Goal: Task Accomplishment & Management: Manage account settings

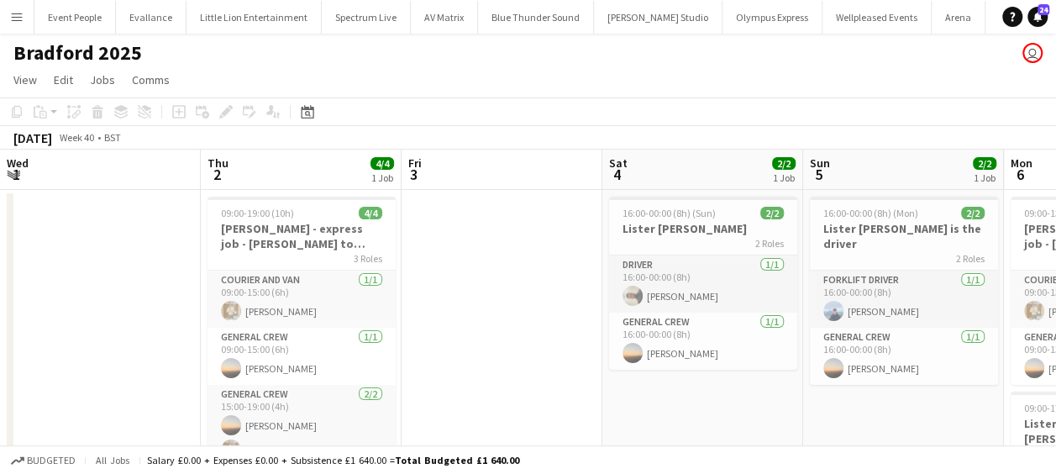
scroll to position [0, 324]
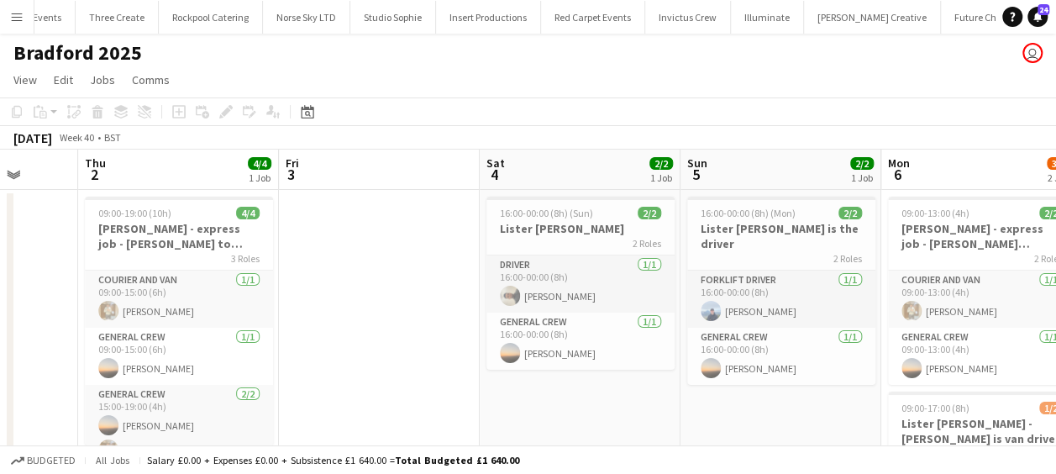
drag, startPoint x: 0, startPoint y: 0, endPoint x: 610, endPoint y: 274, distance: 668.7
click at [609, 274] on app-calendar-viewport "Tue 30 Wed 1 Thu 2 4/4 1 Job Fri 3 Sat 4 2/2 1 Job Sun 5 2/2 1 Job Mon 6 3/4 2 …" at bounding box center [528, 383] width 1056 height 466
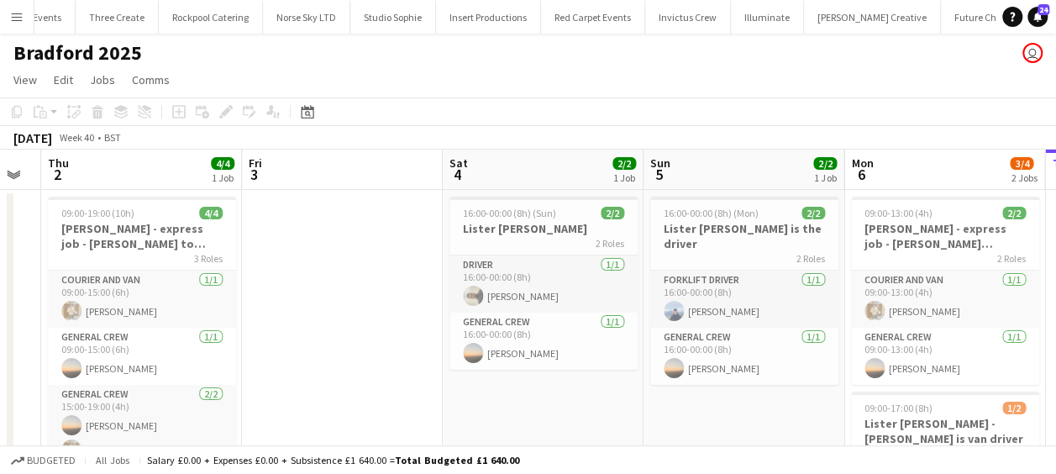
scroll to position [0, 767]
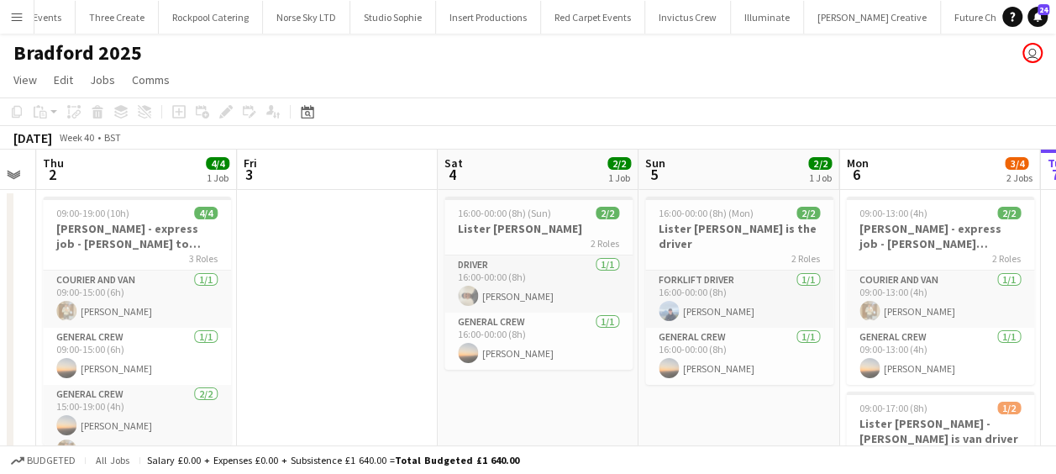
drag, startPoint x: 534, startPoint y: 277, endPoint x: 297, endPoint y: 274, distance: 236.2
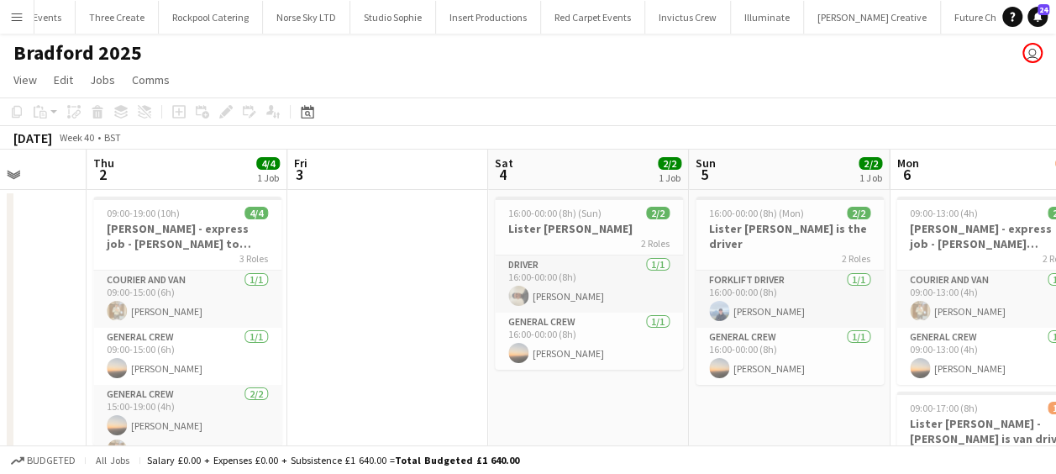
scroll to position [0, 702]
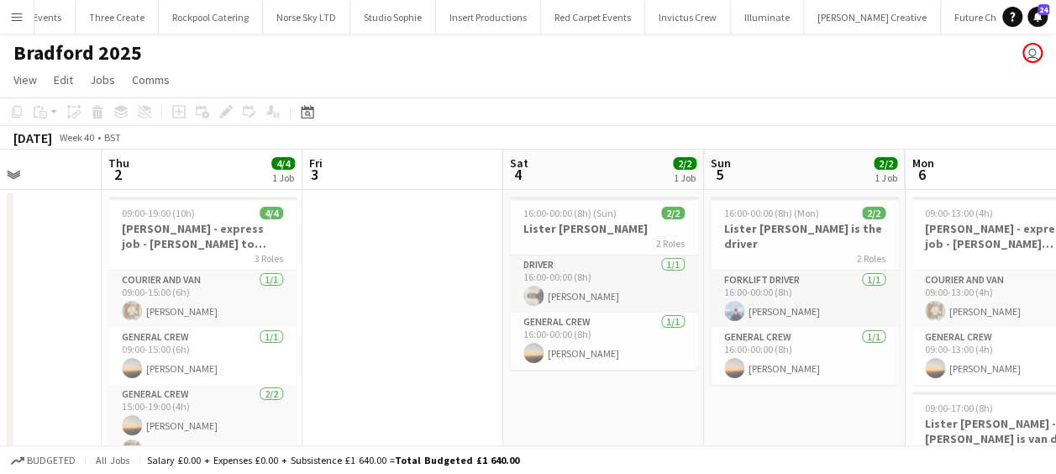
drag, startPoint x: 358, startPoint y: 295, endPoint x: 424, endPoint y: 298, distance: 65.6
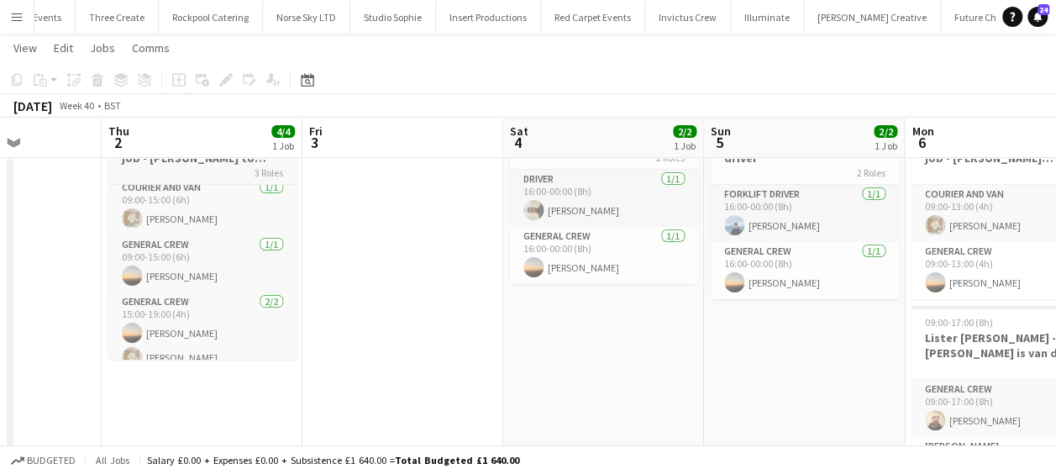
scroll to position [0, 0]
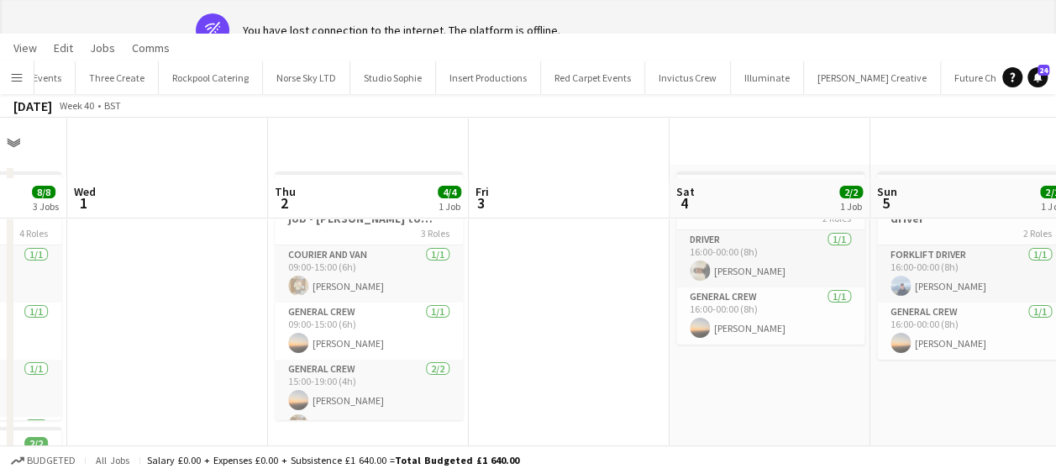
drag, startPoint x: 450, startPoint y: 269, endPoint x: 574, endPoint y: 274, distance: 124.5
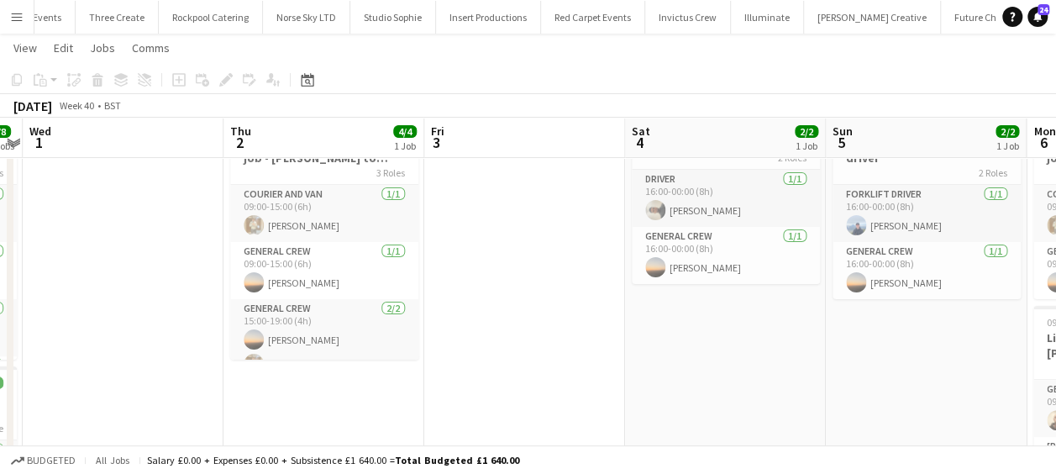
scroll to position [0, 638]
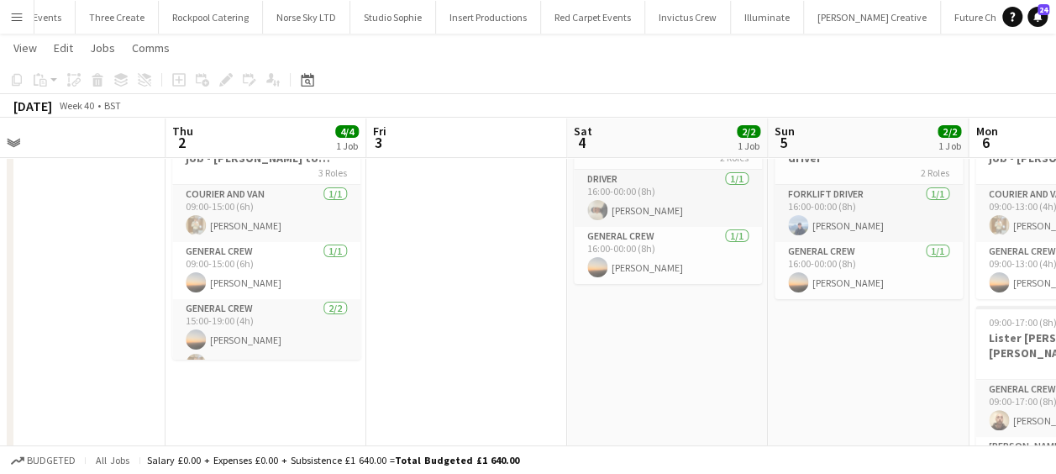
drag, startPoint x: 213, startPoint y: 321, endPoint x: 88, endPoint y: 325, distance: 124.4
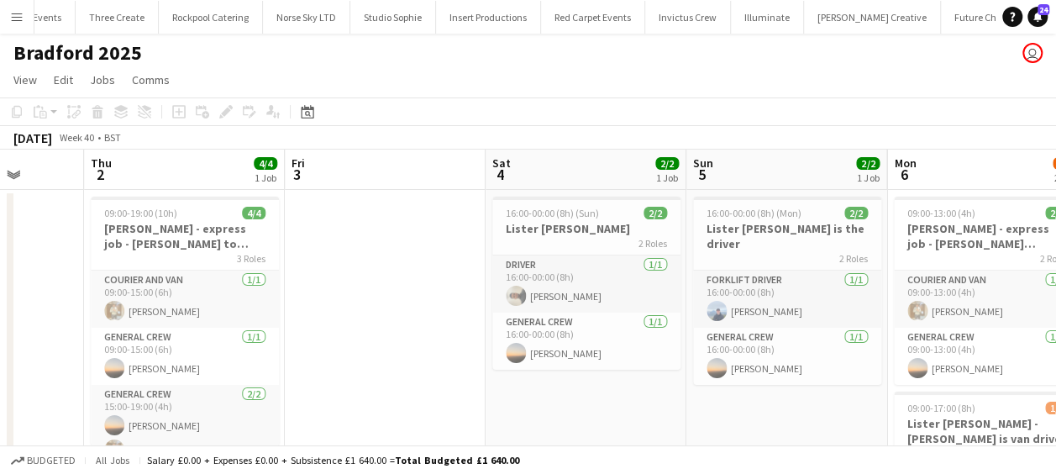
scroll to position [0, 808]
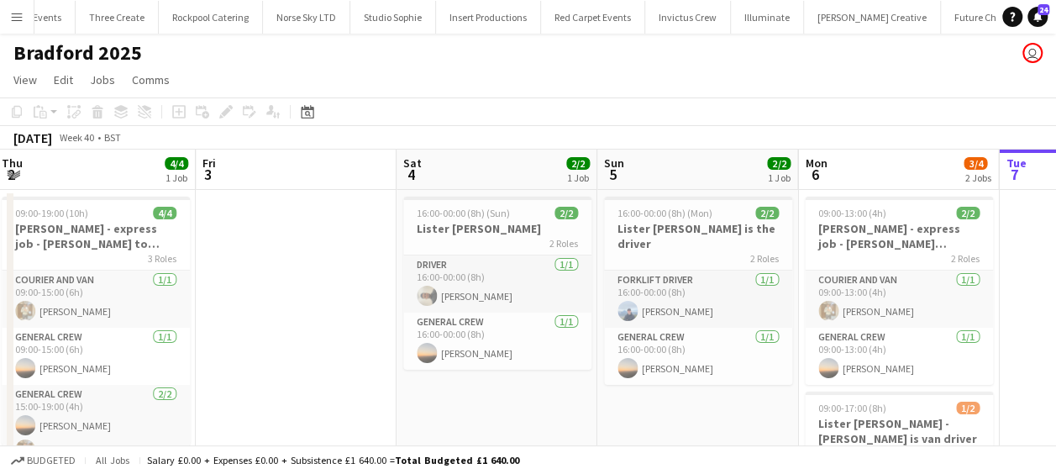
drag, startPoint x: 396, startPoint y: 325, endPoint x: 225, endPoint y: 322, distance: 170.6
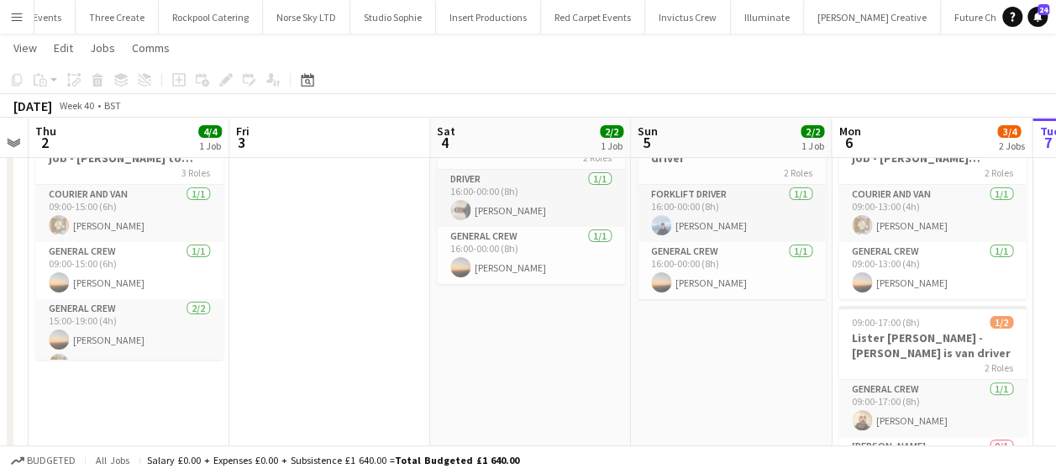
scroll to position [0, 746]
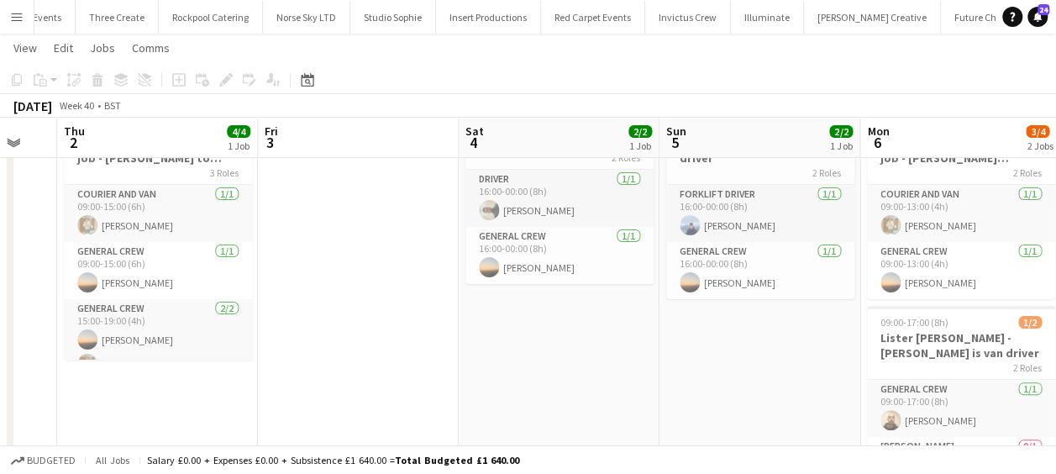
drag, startPoint x: 306, startPoint y: 319, endPoint x: 329, endPoint y: 319, distance: 23.5
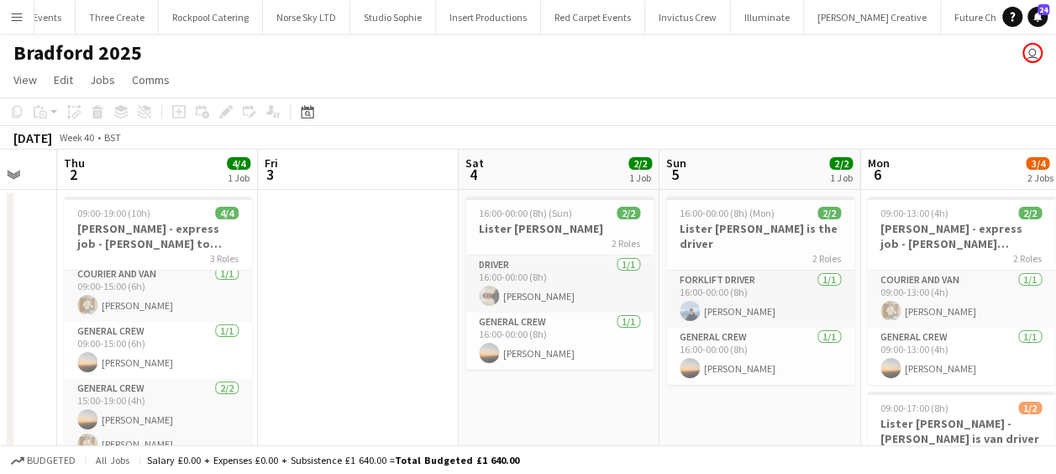
scroll to position [0, 0]
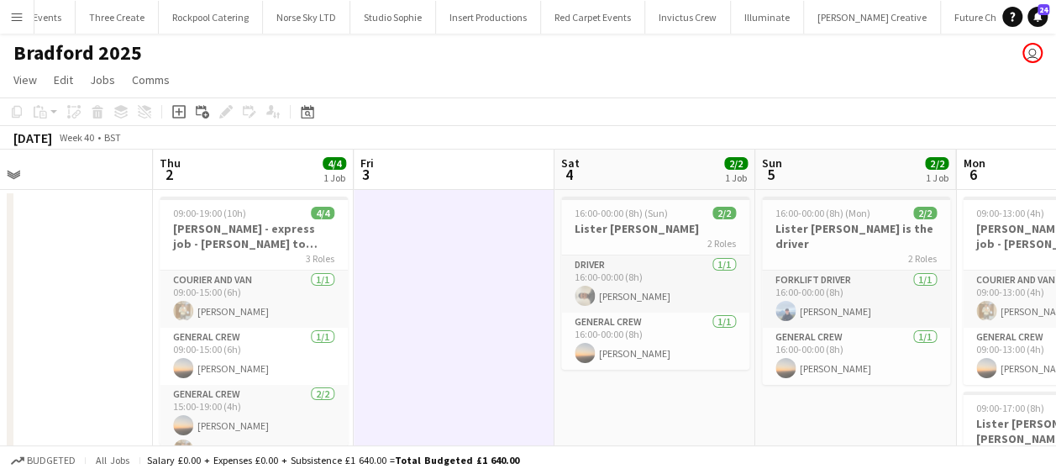
drag, startPoint x: 333, startPoint y: 314, endPoint x: 432, endPoint y: 319, distance: 99.3
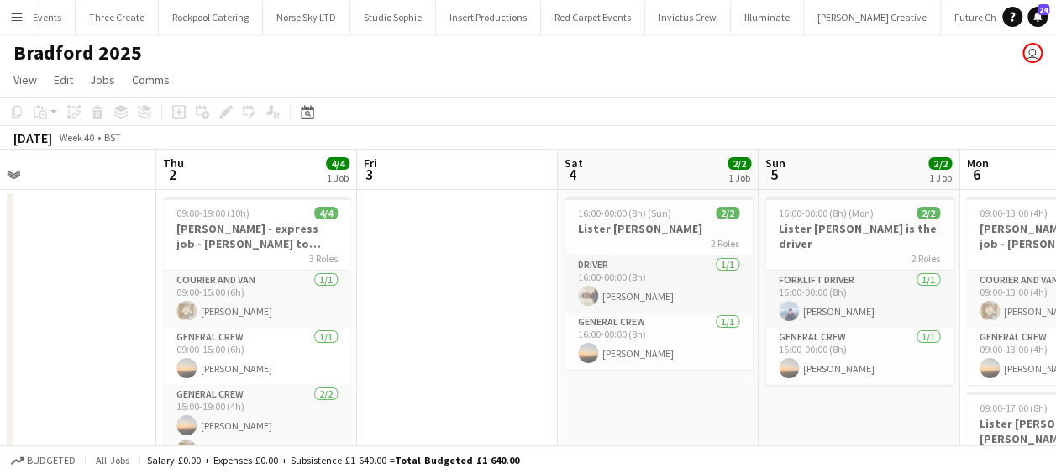
drag, startPoint x: 438, startPoint y: 301, endPoint x: 182, endPoint y: 266, distance: 258.6
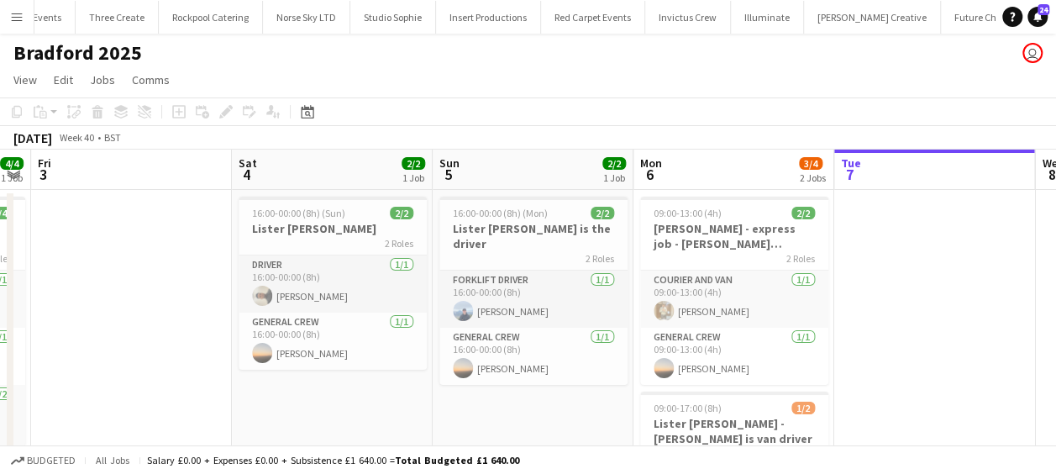
drag, startPoint x: 256, startPoint y: 260, endPoint x: 993, endPoint y: 282, distance: 737.3
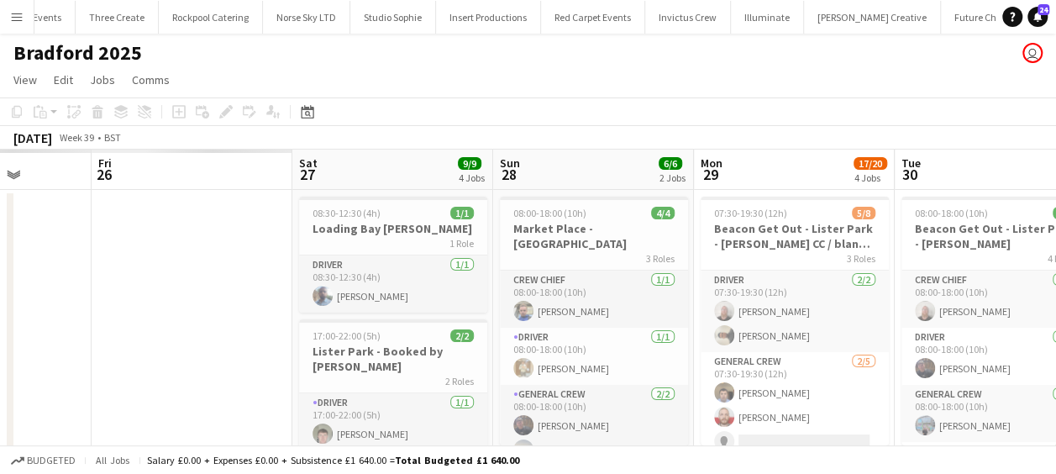
drag, startPoint x: 555, startPoint y: 285, endPoint x: 311, endPoint y: 290, distance: 244.6
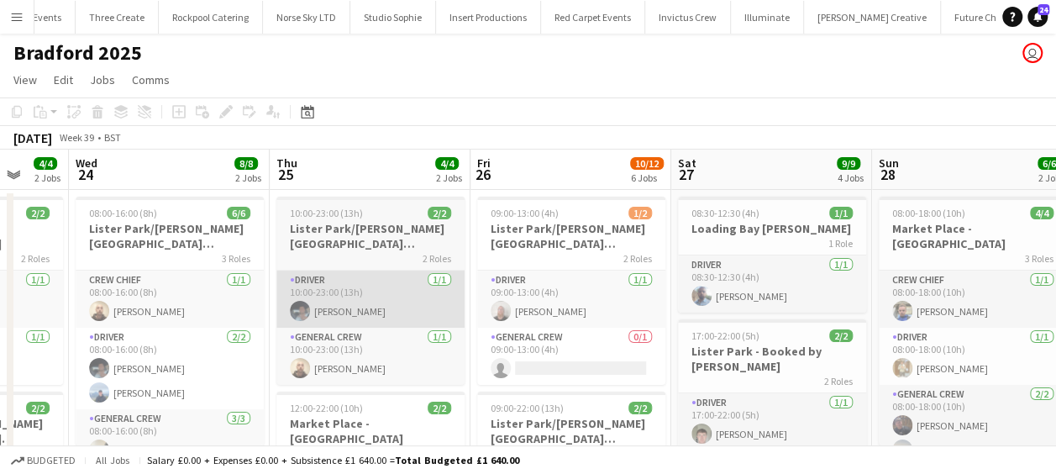
drag, startPoint x: 400, startPoint y: 291, endPoint x: 413, endPoint y: 291, distance: 12.6
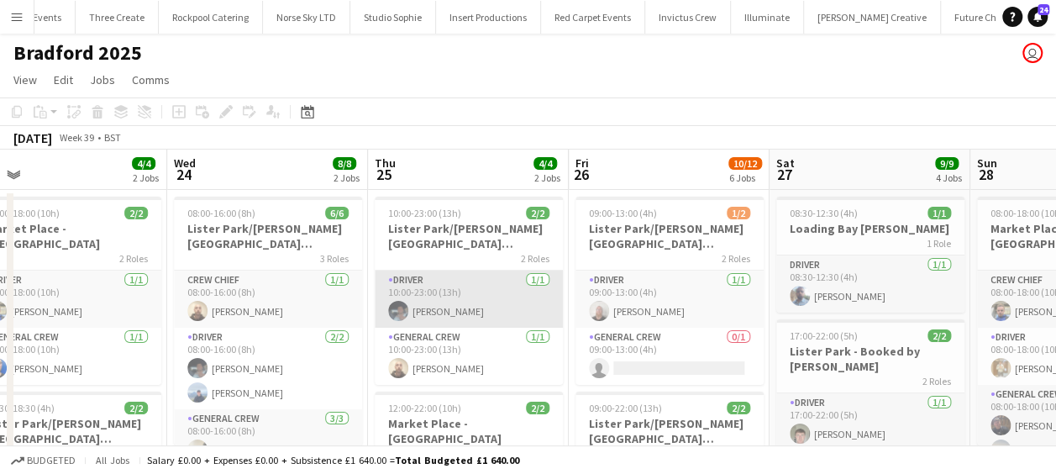
drag, startPoint x: 404, startPoint y: 291, endPoint x: 645, endPoint y: 300, distance: 240.5
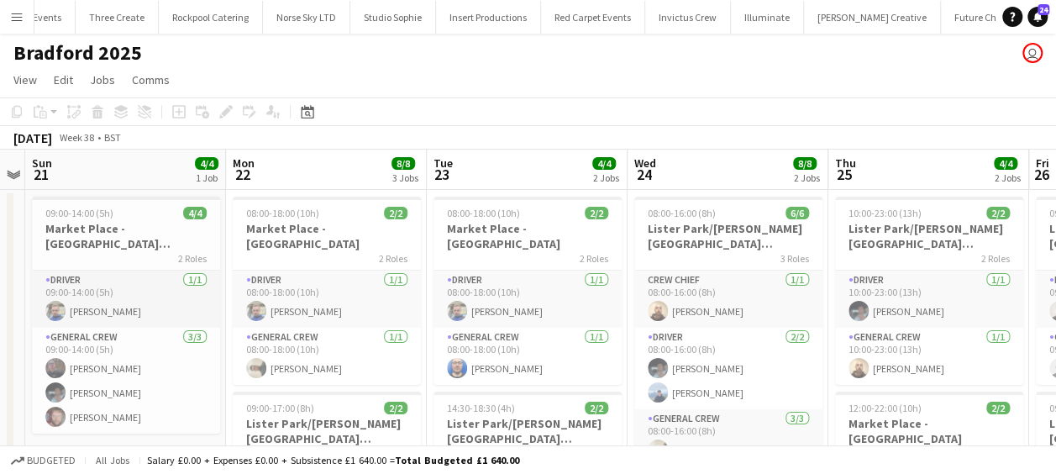
scroll to position [0, 534]
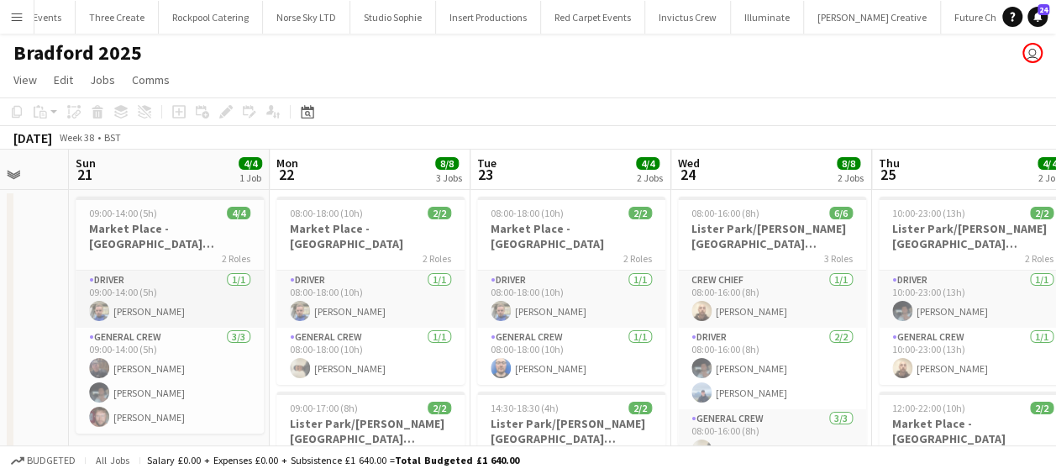
drag, startPoint x: 471, startPoint y: 294, endPoint x: 764, endPoint y: 302, distance: 293.4
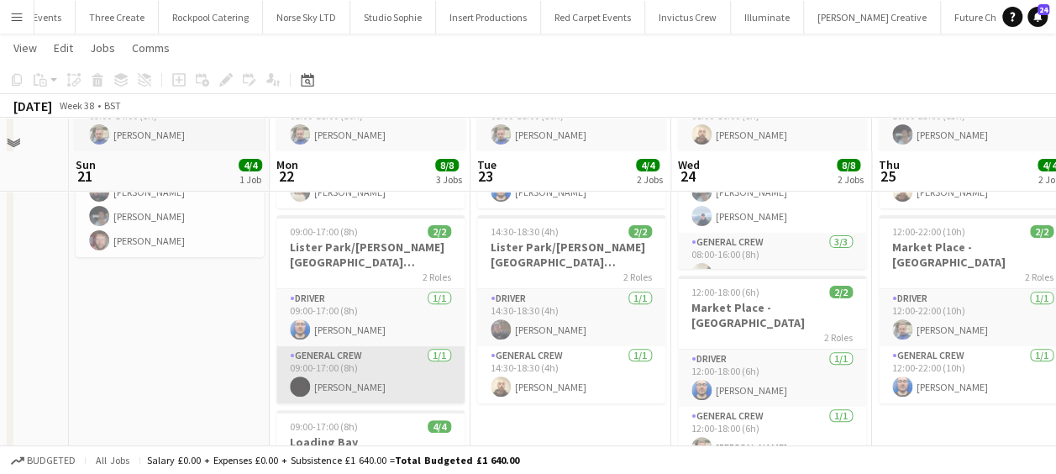
scroll to position [168, 0]
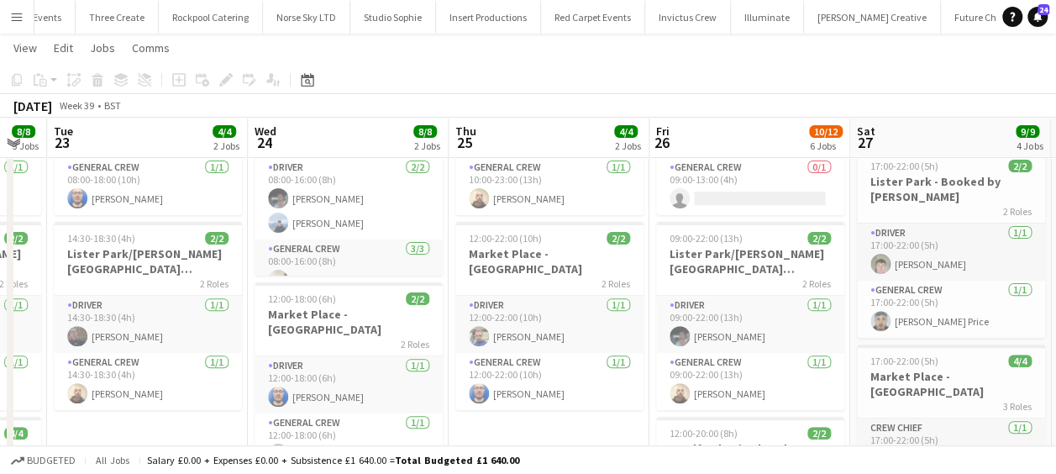
drag, startPoint x: 605, startPoint y: 277, endPoint x: 208, endPoint y: 279, distance: 396.6
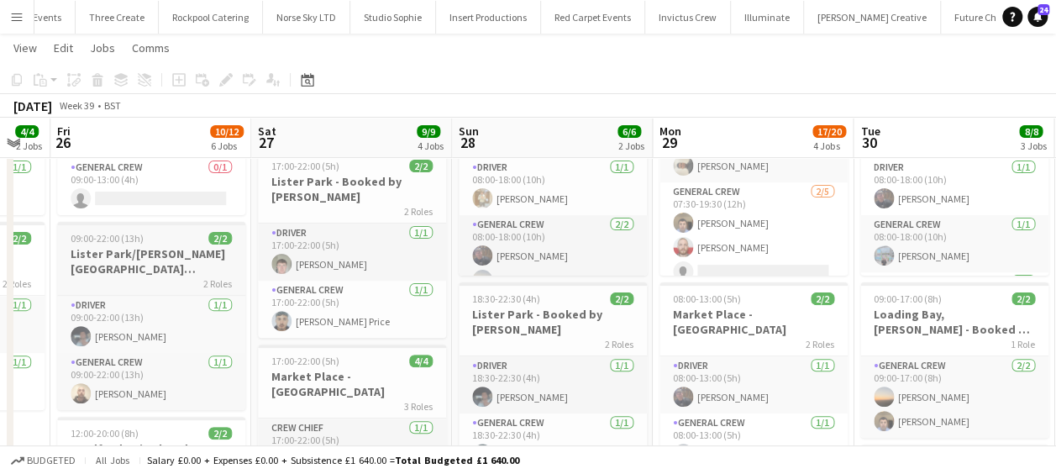
scroll to position [0, 448]
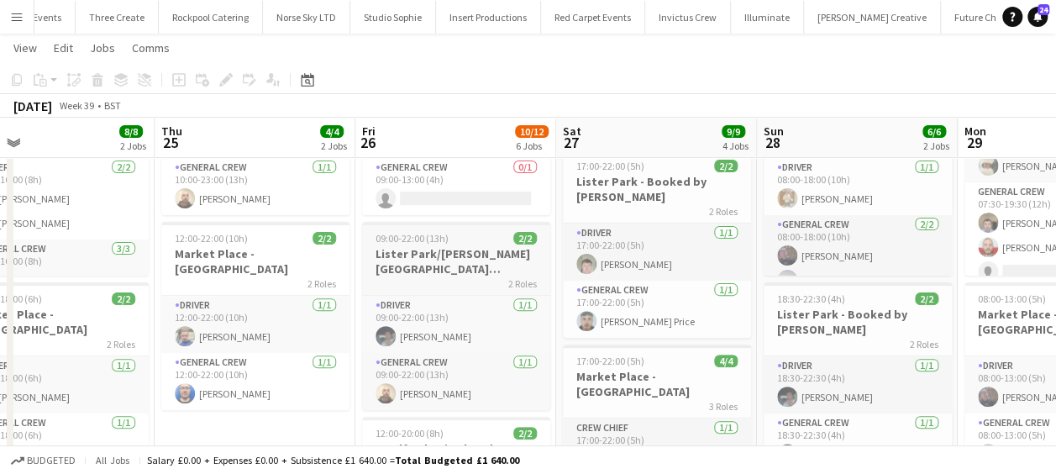
drag, startPoint x: 643, startPoint y: 264, endPoint x: 411, endPoint y: 274, distance: 232.1
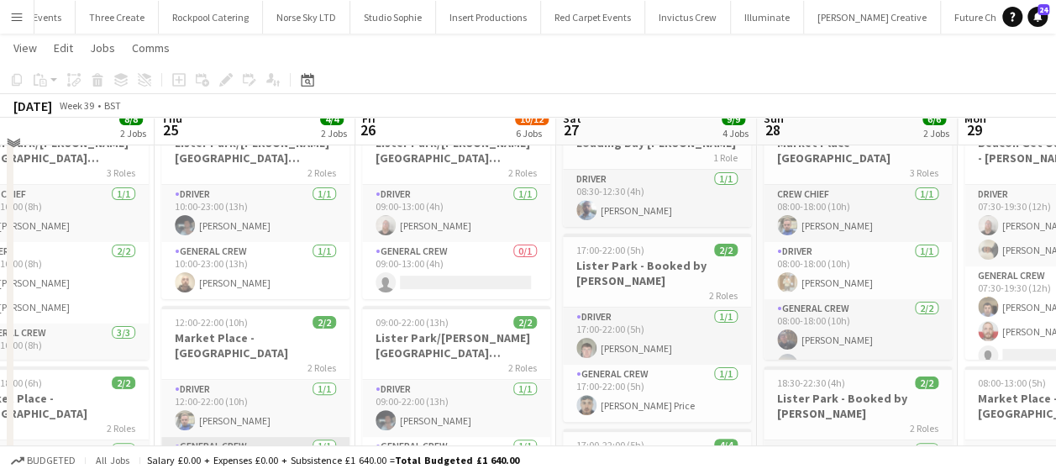
scroll to position [0, 0]
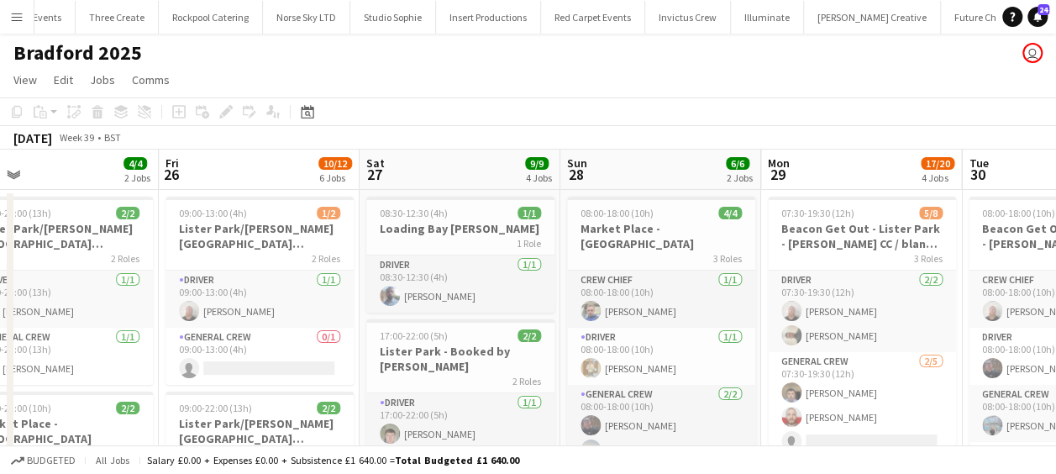
drag, startPoint x: 316, startPoint y: 313, endPoint x: 118, endPoint y: 319, distance: 197.6
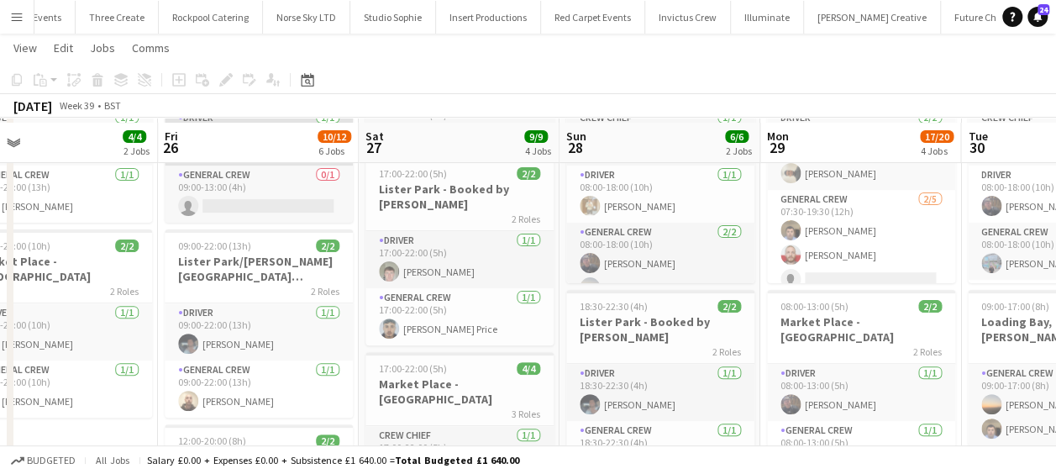
scroll to position [168, 0]
